Goal: Information Seeking & Learning: Learn about a topic

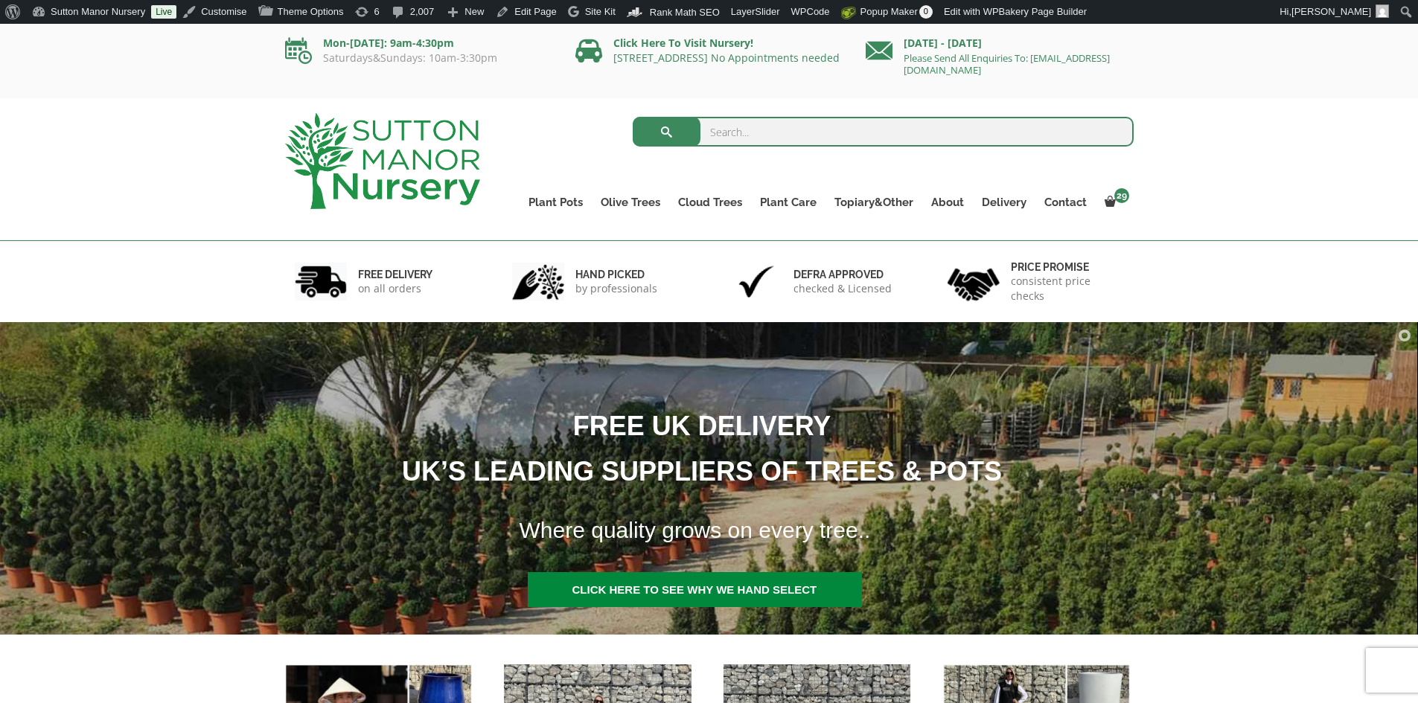
drag, startPoint x: 944, startPoint y: 134, endPoint x: 973, endPoint y: 119, distance: 32.6
click at [949, 128] on input "search" at bounding box center [883, 132] width 501 height 30
type input "J585"
click at [633, 117] on button "submit" at bounding box center [667, 132] width 68 height 30
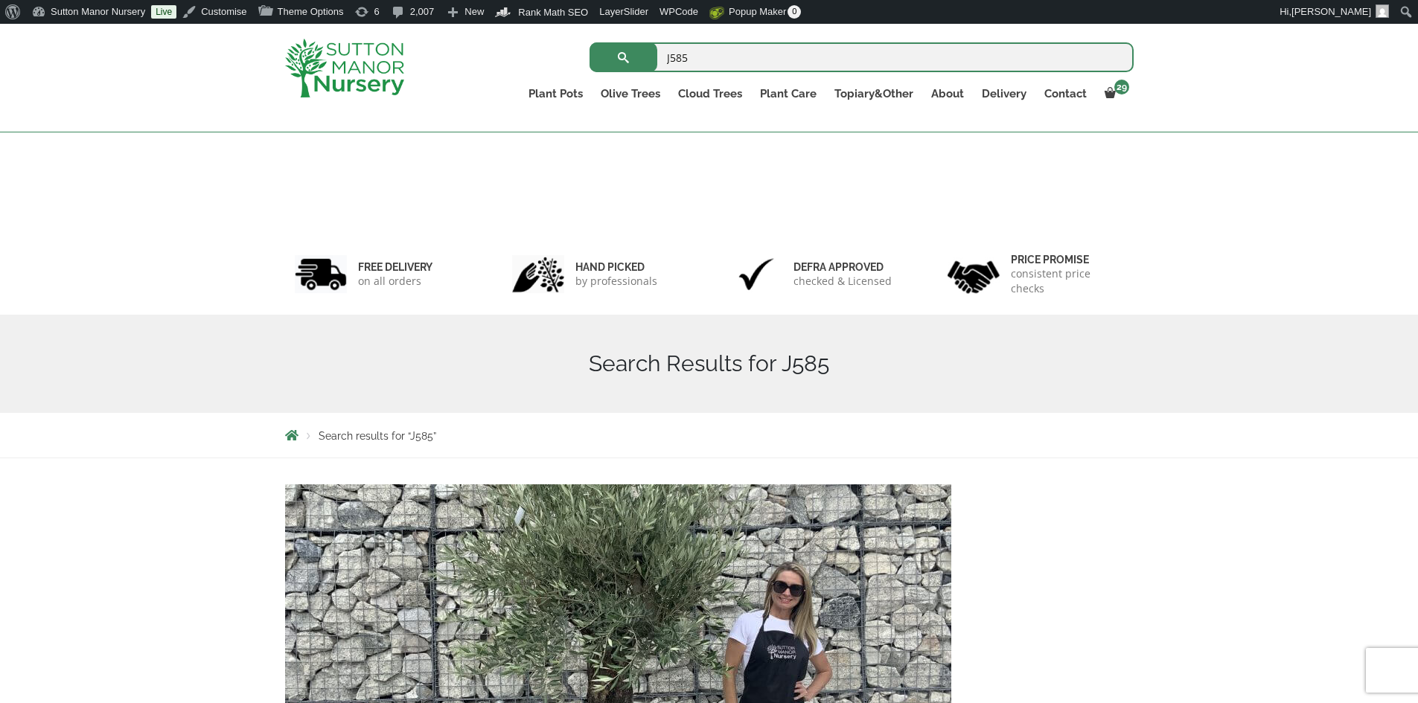
scroll to position [345, 0]
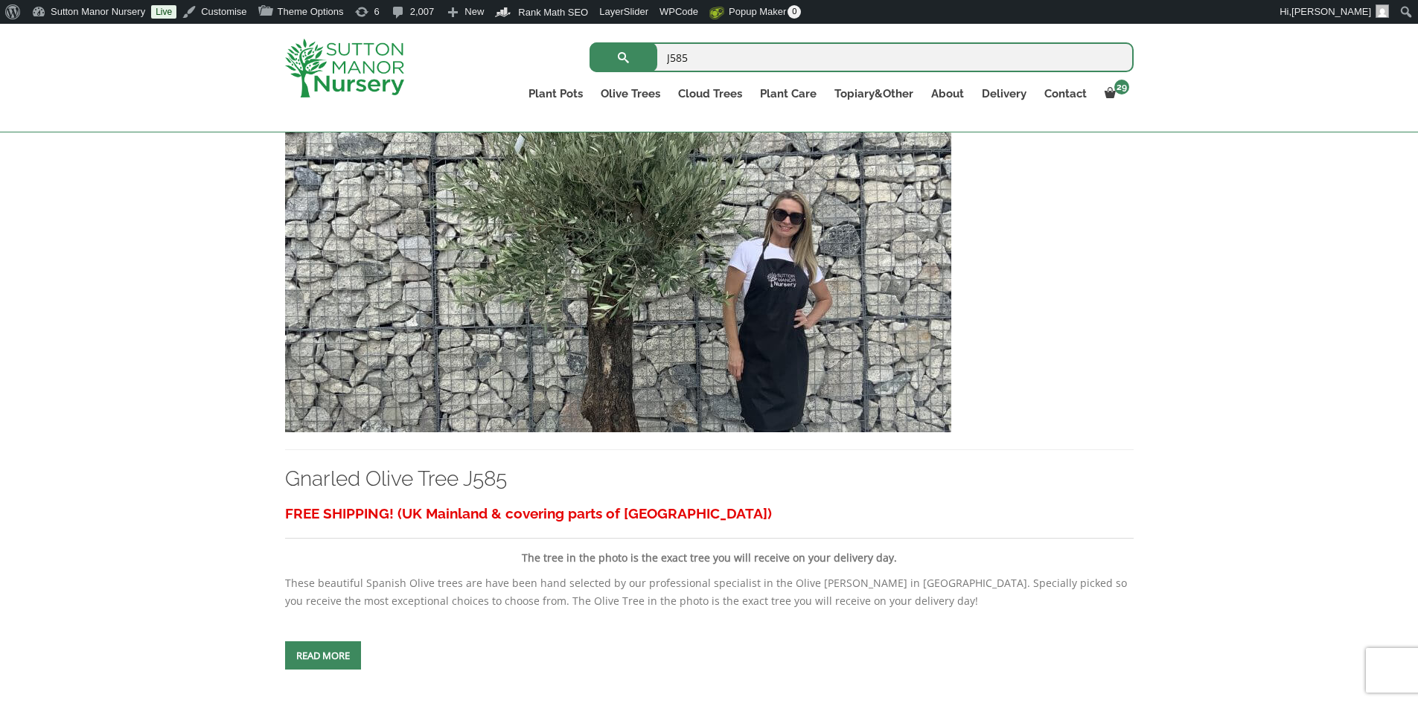
click at [775, 324] on img at bounding box center [618, 272] width 666 height 320
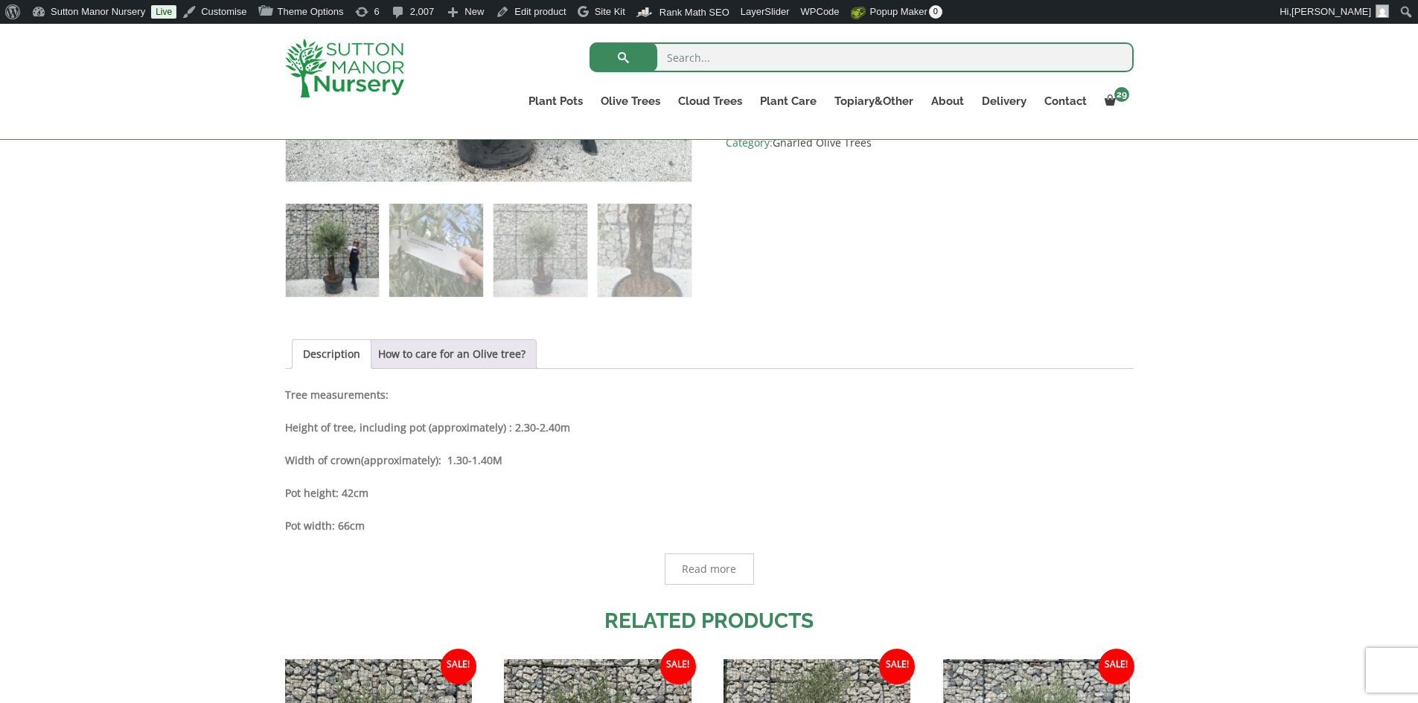
scroll to position [595, 0]
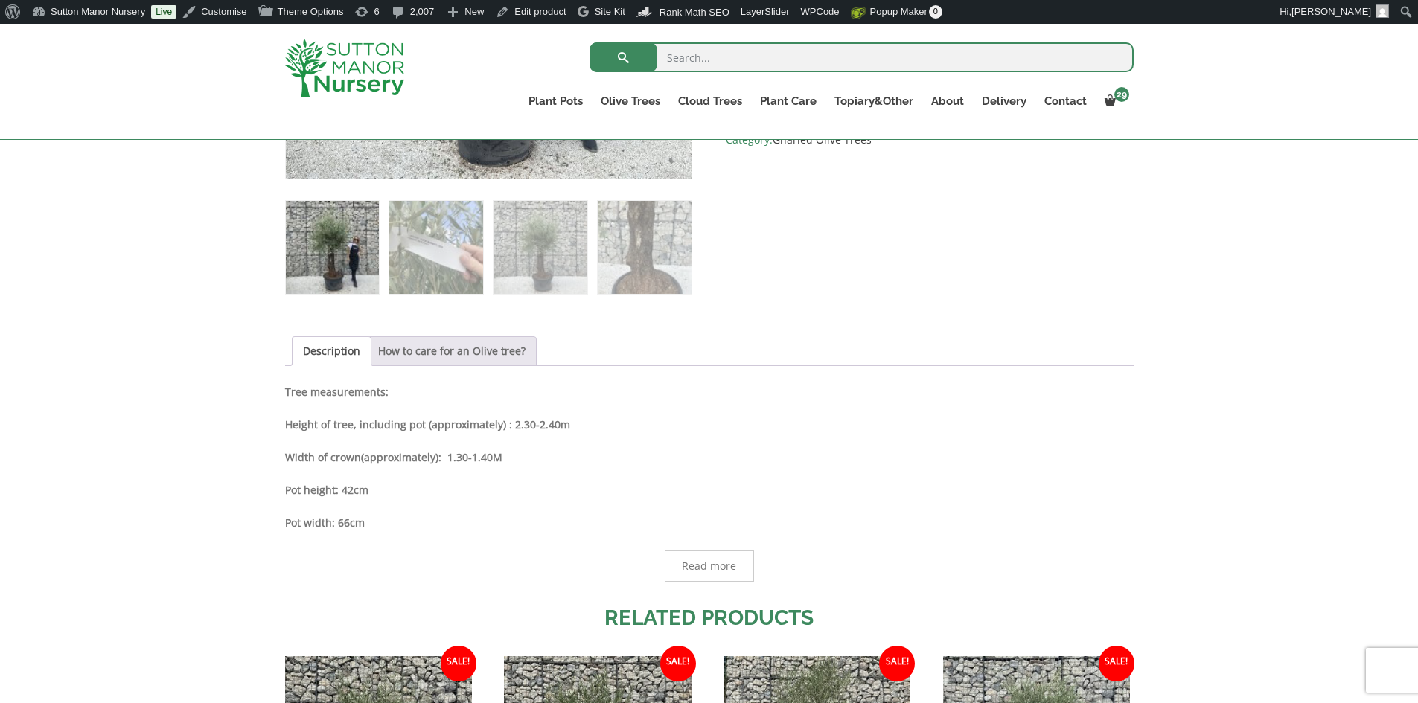
click at [478, 353] on link "How to care for an Olive tree?" at bounding box center [451, 351] width 147 height 28
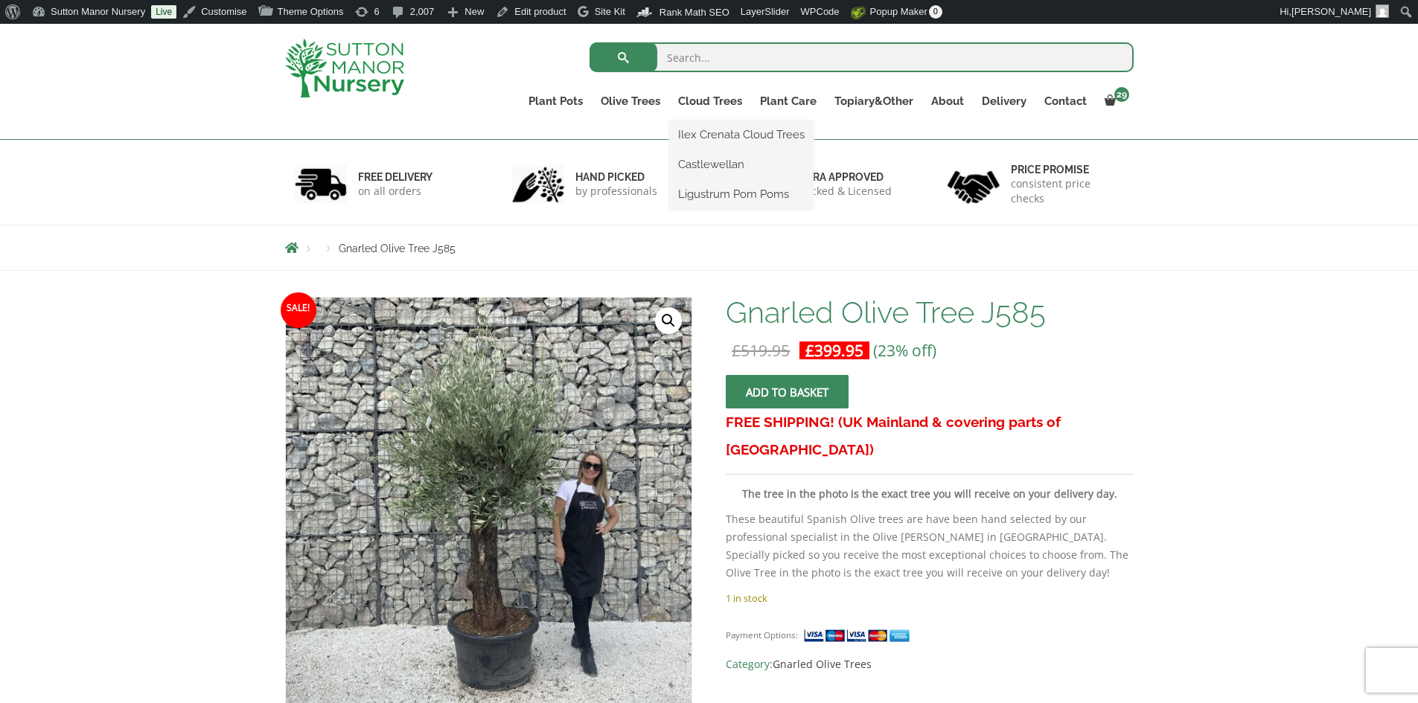
scroll to position [0, 0]
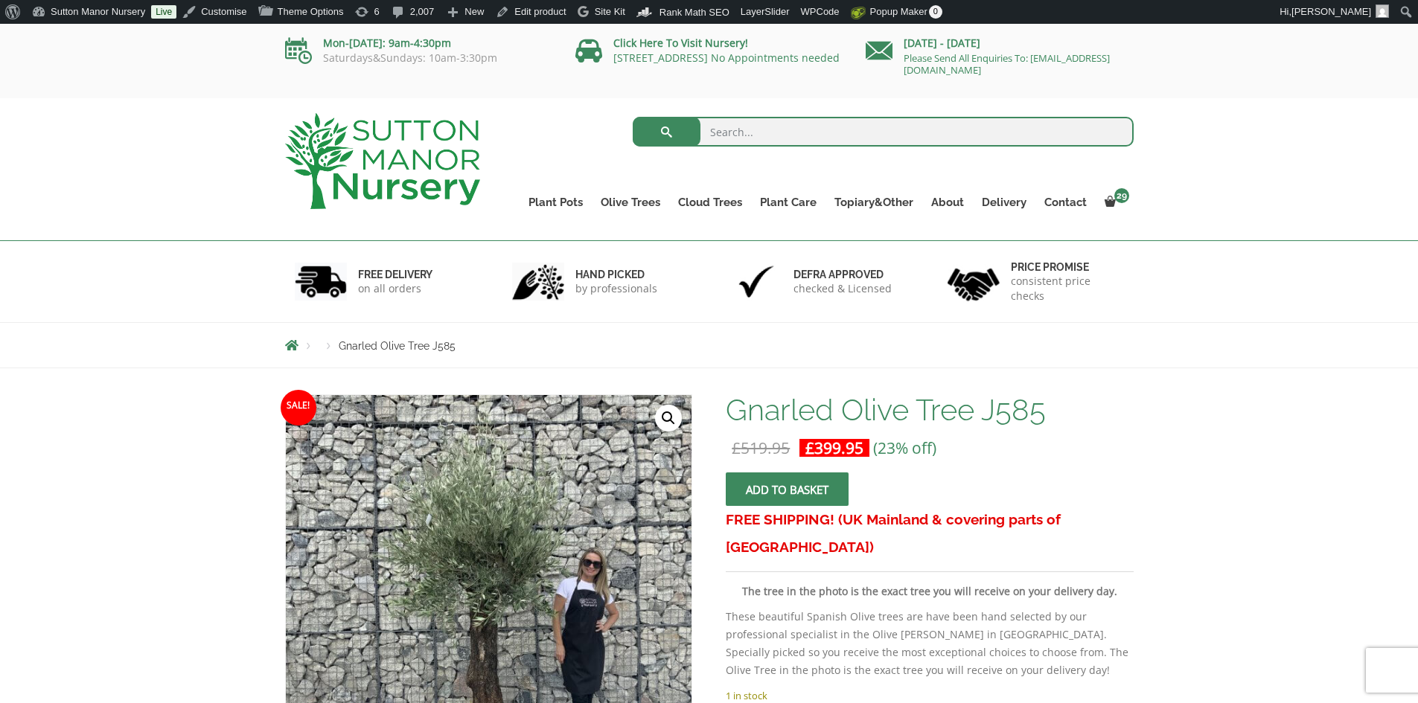
click at [418, 151] on img at bounding box center [382, 161] width 195 height 96
